Goal: Information Seeking & Learning: Learn about a topic

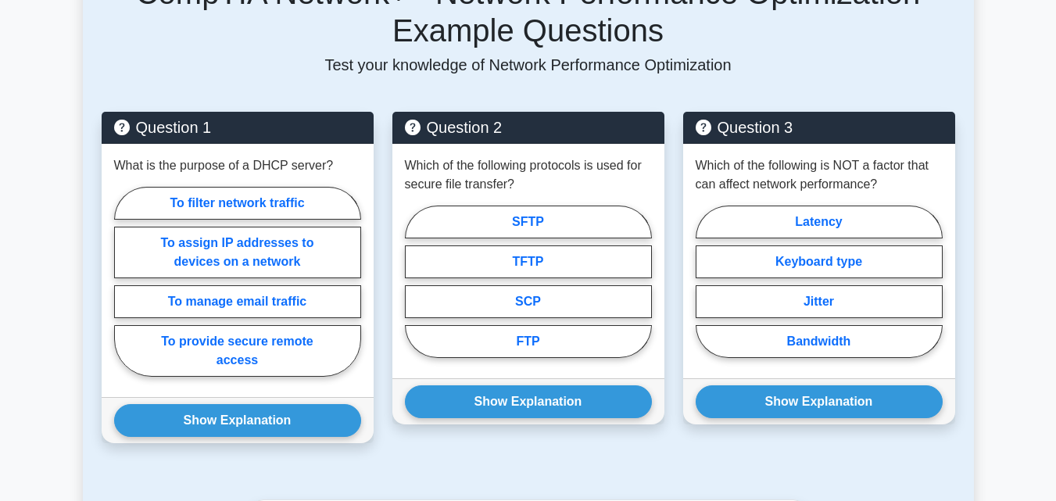
scroll to position [809, 0]
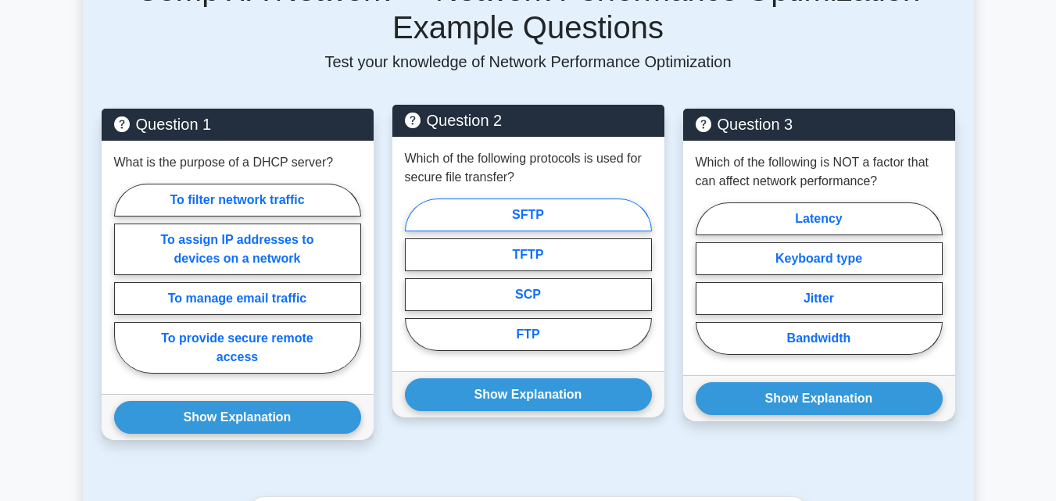
click at [560, 231] on label "SFTP" at bounding box center [528, 215] width 247 height 33
click at [415, 274] on input "SFTP" at bounding box center [410, 279] width 10 height 10
radio input "true"
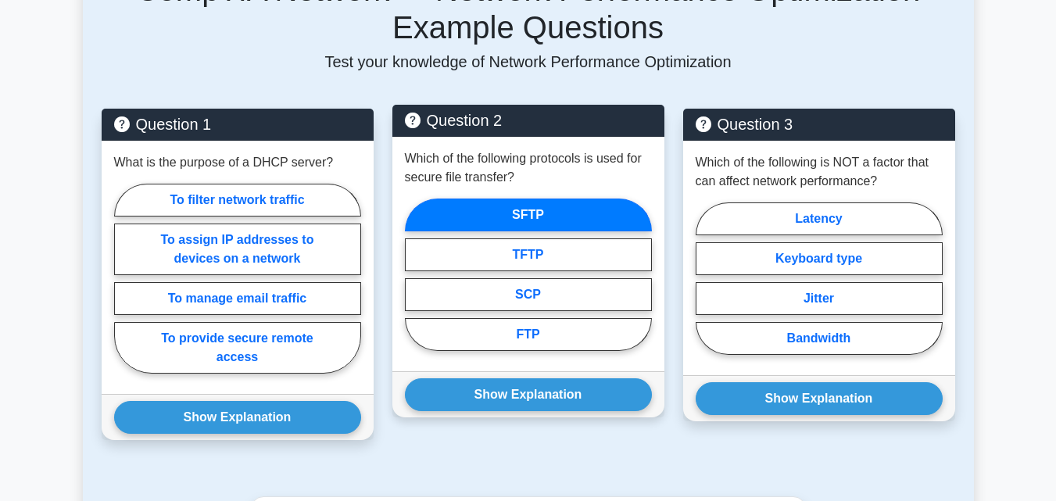
click at [500, 231] on label "SFTP" at bounding box center [528, 215] width 247 height 33
click at [415, 274] on input "SFTP" at bounding box center [410, 279] width 10 height 10
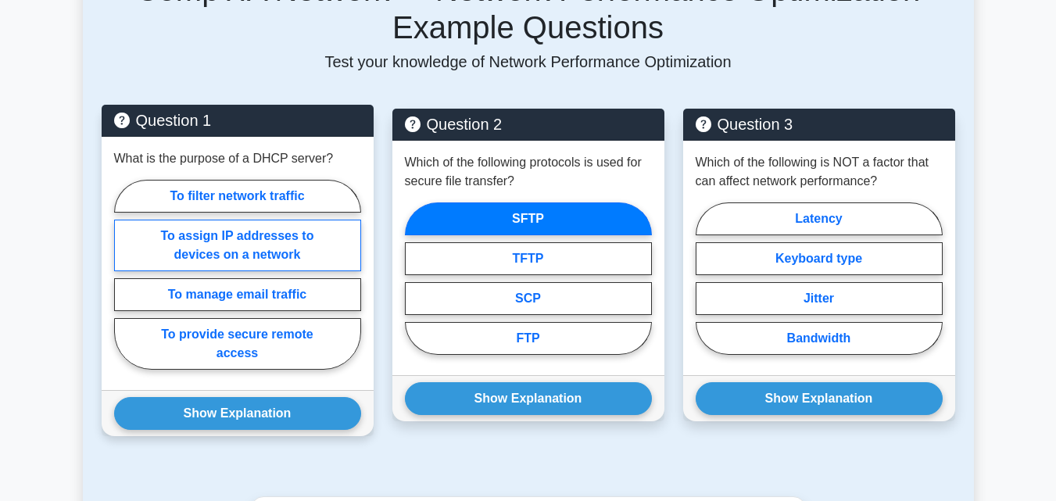
click at [275, 271] on label "To assign IP addresses to devices on a network" at bounding box center [237, 246] width 247 height 52
click at [124, 282] on input "To assign IP addresses to devices on a network" at bounding box center [119, 279] width 10 height 10
radio input "true"
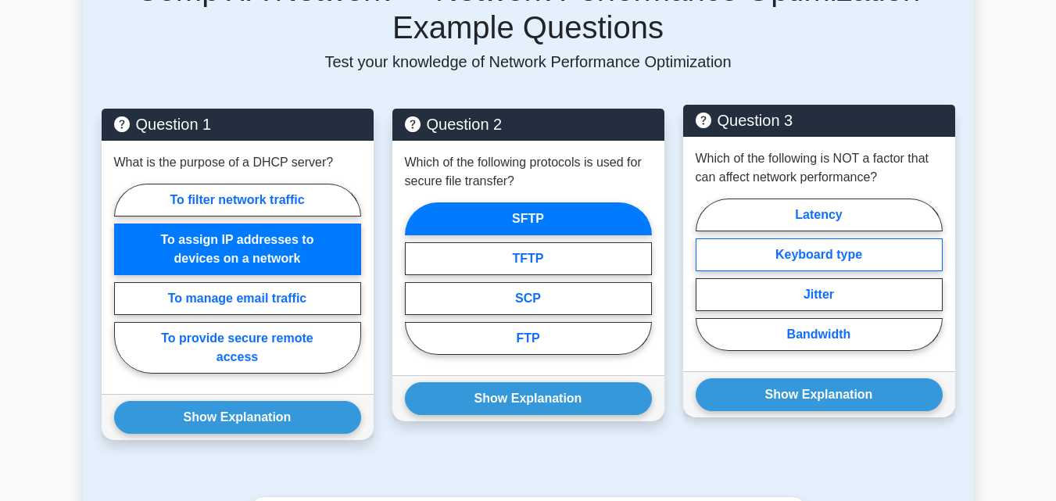
click at [825, 271] on label "Keyboard type" at bounding box center [819, 255] width 247 height 33
click at [706, 285] on input "Keyboard type" at bounding box center [701, 279] width 10 height 10
radio input "true"
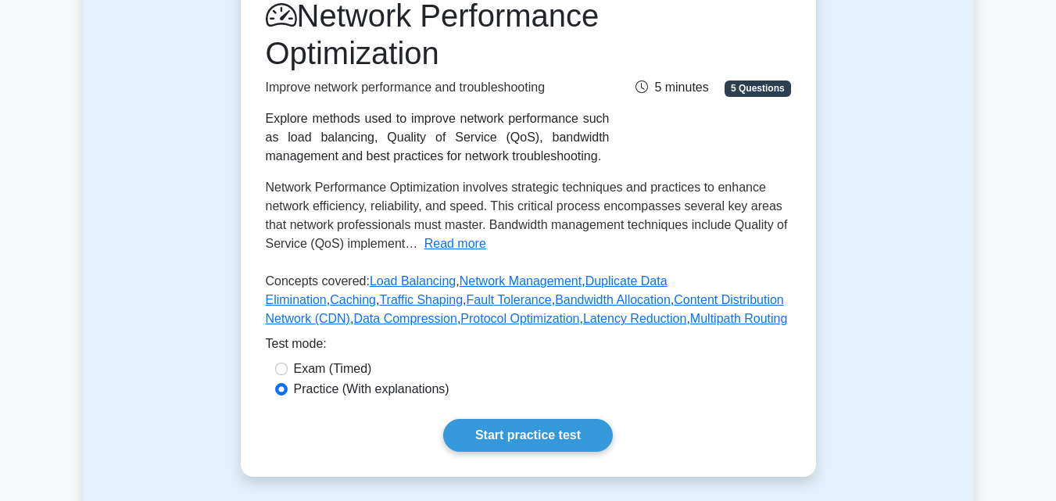
scroll to position [225, 0]
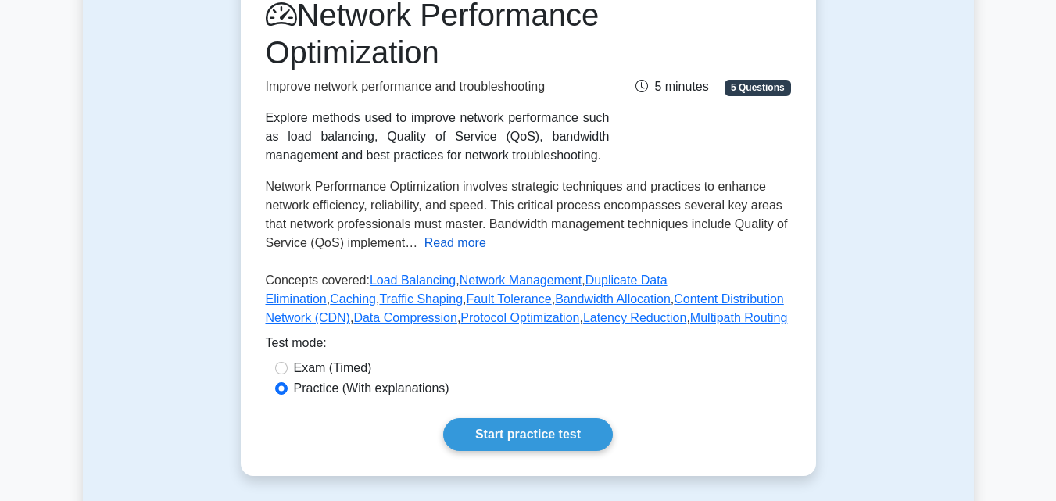
click at [437, 253] on button "Read more" at bounding box center [456, 243] width 62 height 19
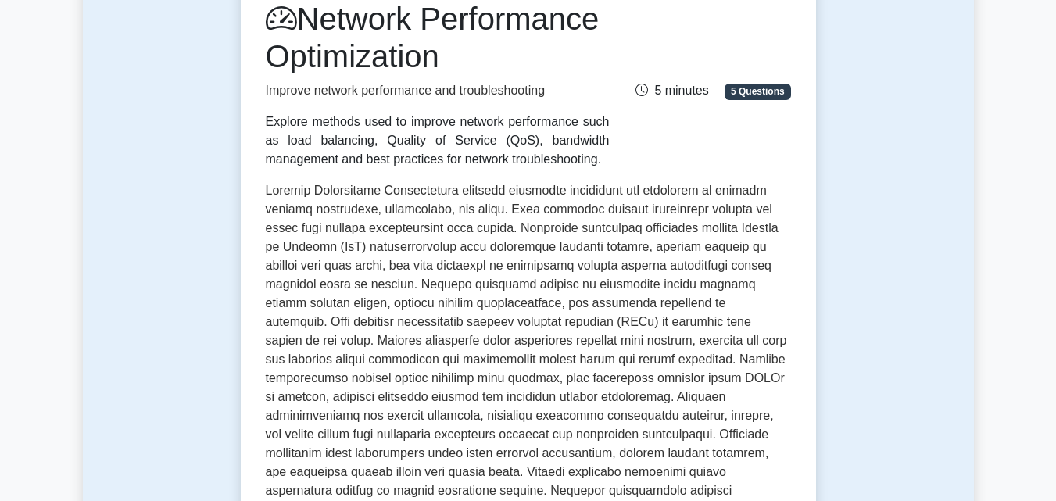
click at [970, 342] on div "Test Flashcards Network Performance Optimization Improve network performance an…" at bounding box center [528, 393] width 891 height 999
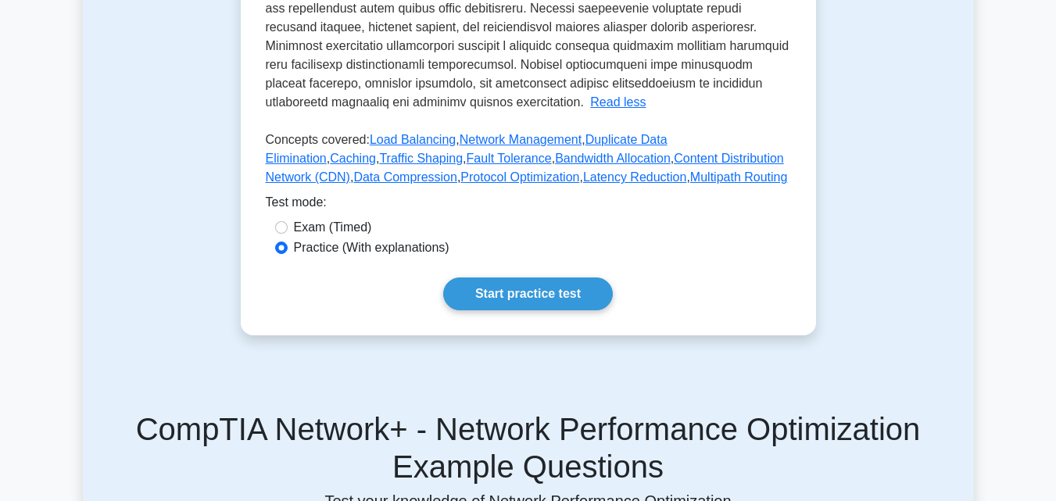
scroll to position [741, 0]
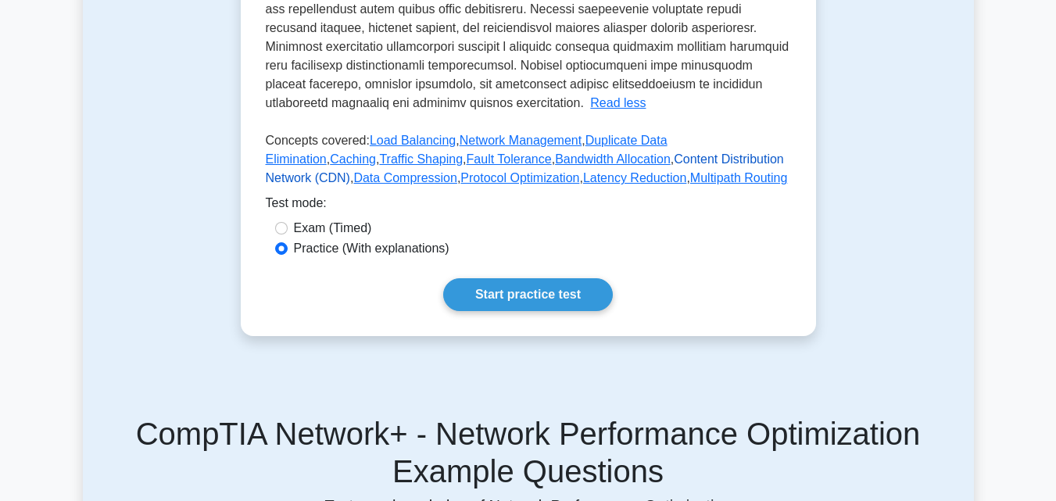
click at [681, 184] on link "Content Distribution Network (CDN)" at bounding box center [525, 168] width 518 height 32
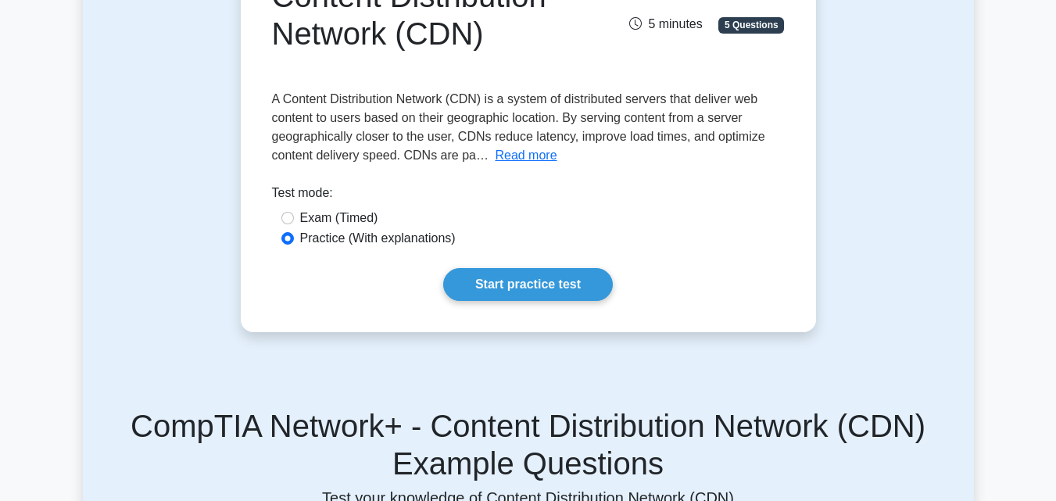
scroll to position [204, 0]
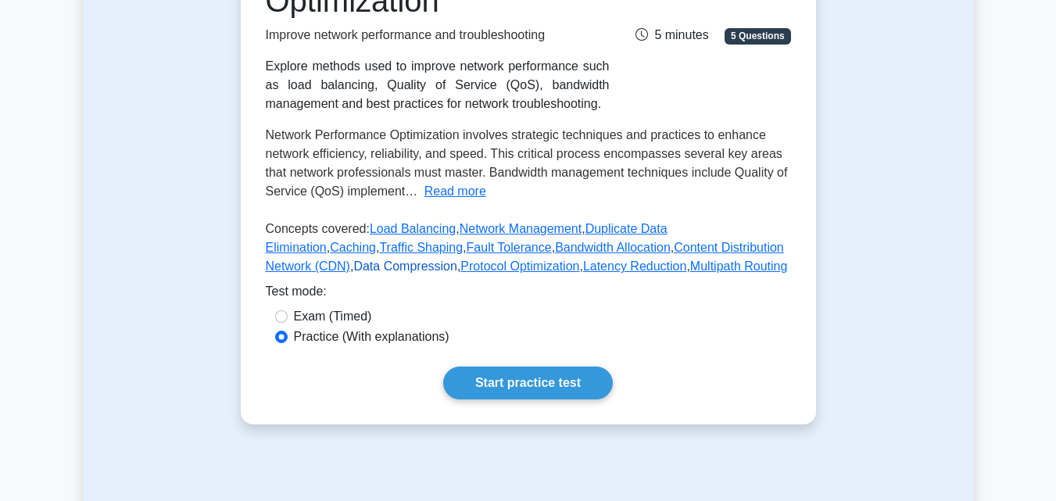
scroll to position [280, 0]
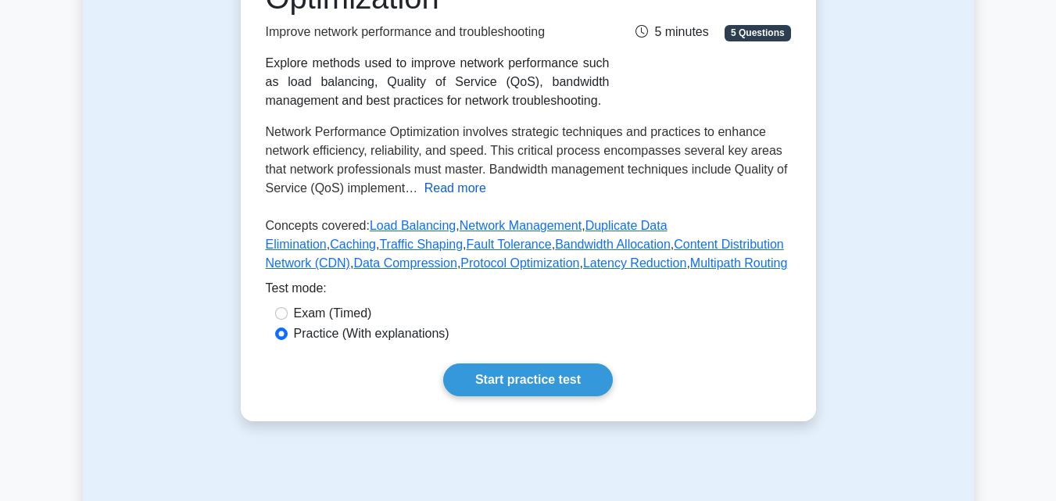
click at [429, 198] on button "Read more" at bounding box center [456, 188] width 62 height 19
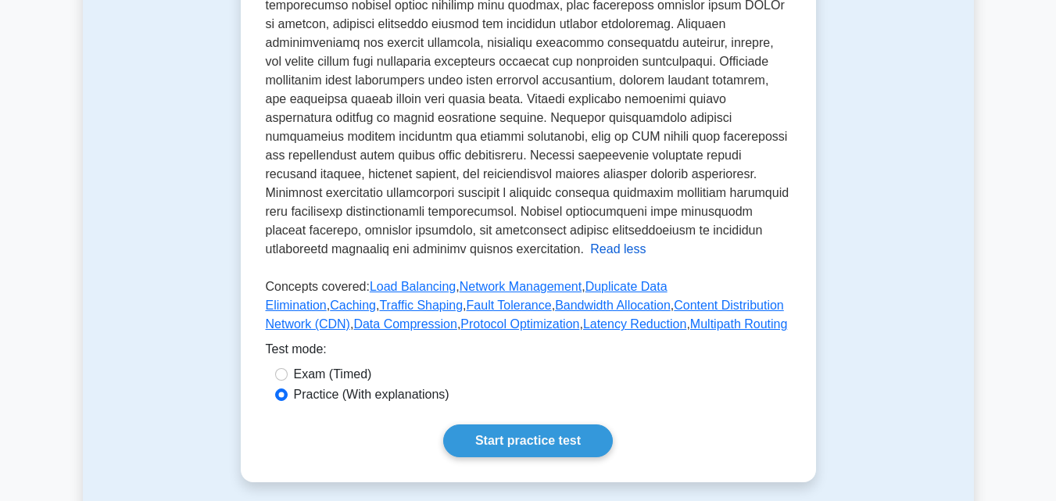
scroll to position [593, 0]
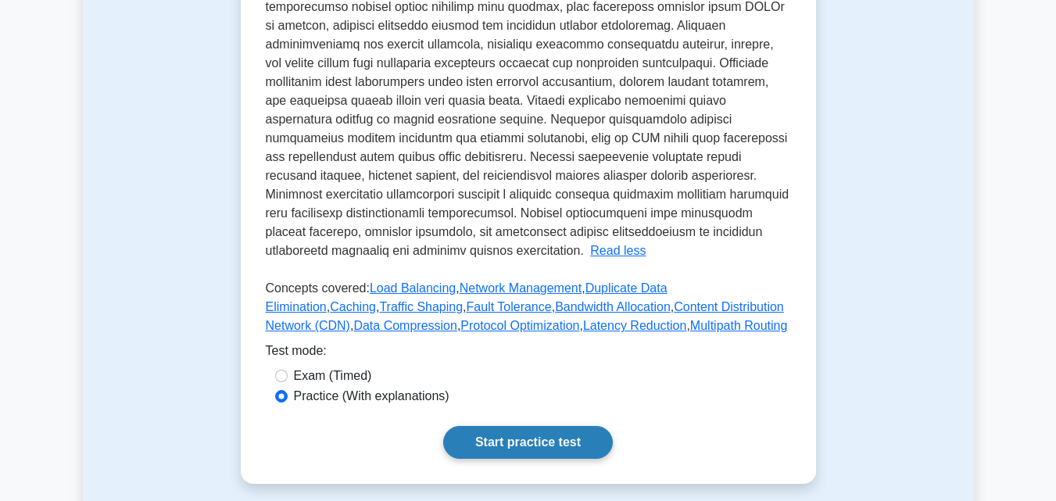
click at [536, 454] on link "Start practice test" at bounding box center [528, 442] width 170 height 33
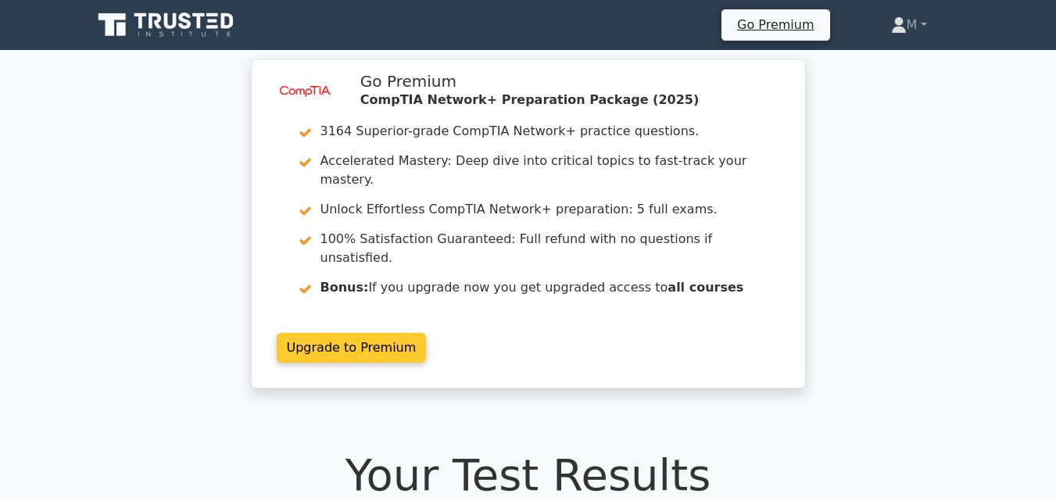
drag, startPoint x: 0, startPoint y: 0, endPoint x: 506, endPoint y: 285, distance: 580.5
click at [427, 333] on link "Upgrade to Premium" at bounding box center [352, 348] width 150 height 30
